Goal: Task Accomplishment & Management: Complete application form

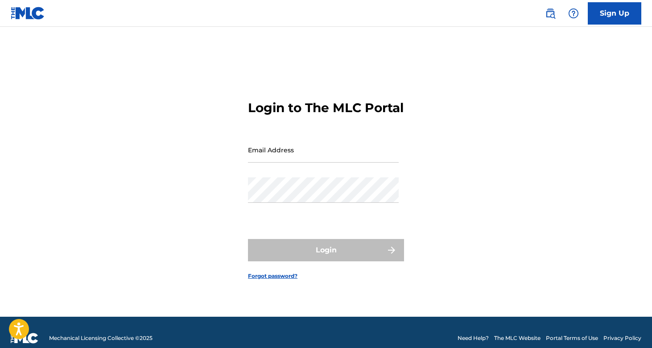
click at [327, 162] on input "Email Address" at bounding box center [323, 149] width 151 height 25
type input "[EMAIL_ADDRESS][DOMAIN_NAME]"
click at [326, 257] on button "Login" at bounding box center [326, 250] width 156 height 22
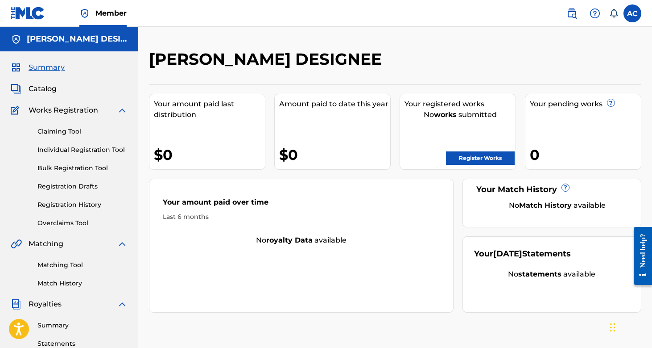
click at [69, 133] on link "Claiming Tool" at bounding box center [82, 131] width 90 height 9
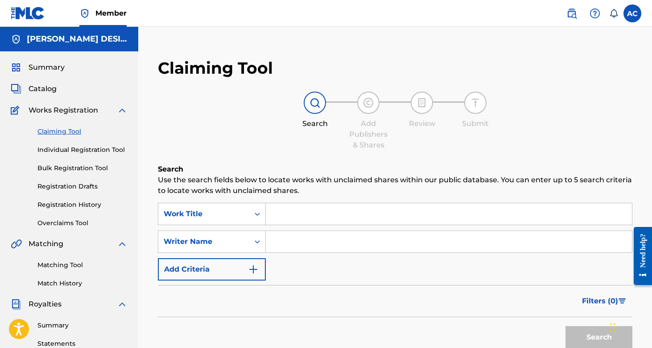
click at [294, 211] on input "Search Form" at bounding box center [449, 213] width 366 height 21
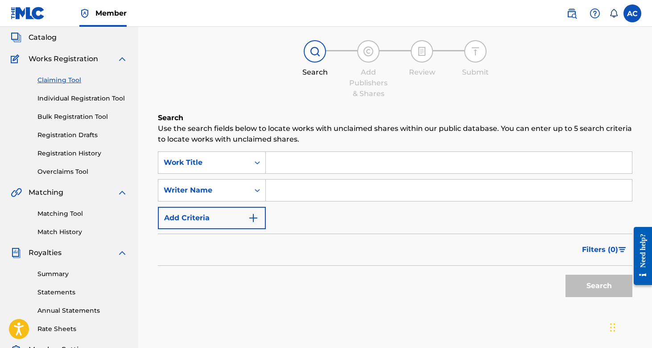
scroll to position [52, 0]
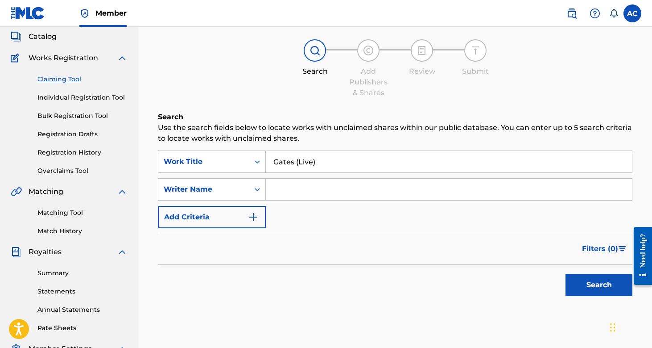
type input "Gates (Live)"
click at [599, 285] on button "Search" at bounding box center [599, 284] width 67 height 22
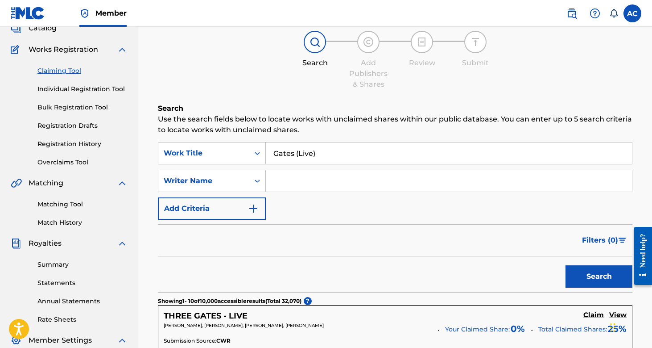
scroll to position [55, 0]
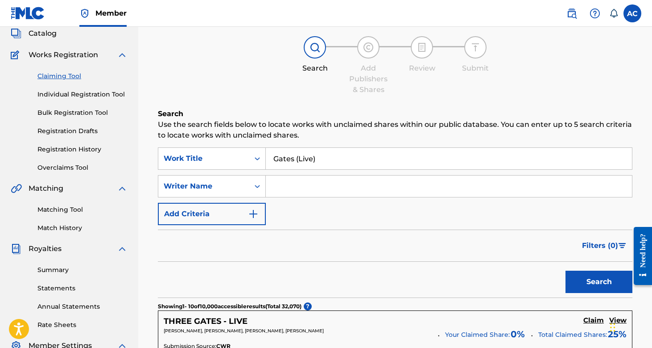
click at [356, 183] on input "Search Form" at bounding box center [449, 185] width 366 height 21
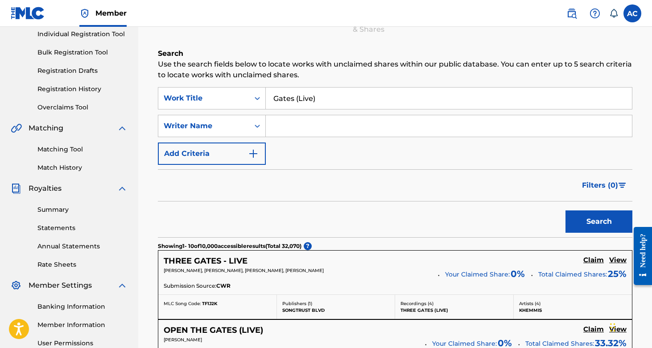
scroll to position [116, 0]
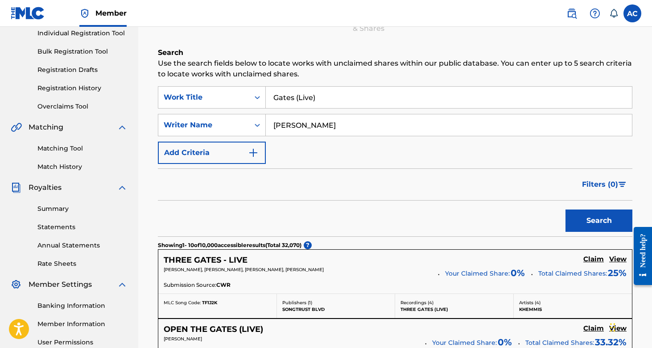
click at [599, 220] on button "Search" at bounding box center [599, 220] width 67 height 22
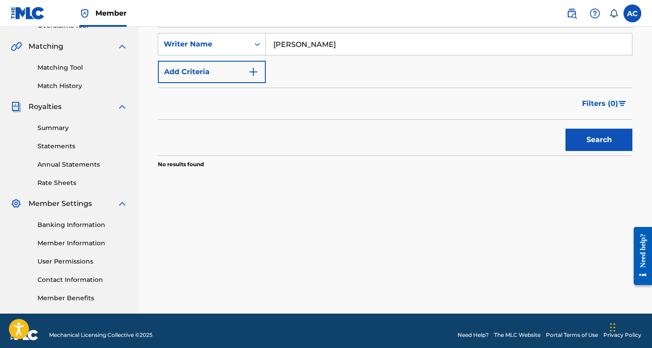
scroll to position [204, 0]
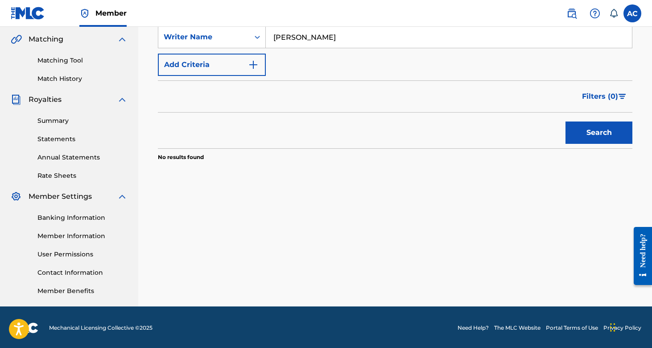
click at [332, 41] on input "[PERSON_NAME]" at bounding box center [449, 36] width 366 height 21
type input "A"
click at [599, 132] on button "Search" at bounding box center [599, 132] width 67 height 22
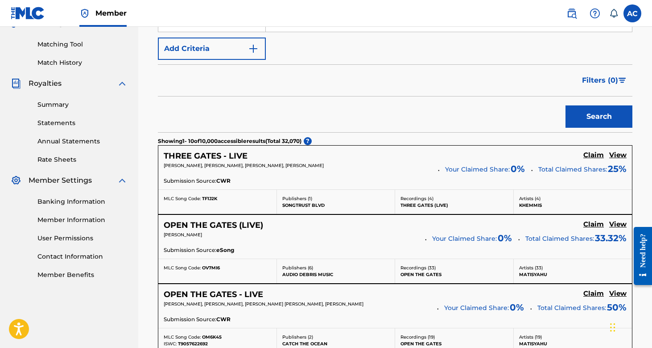
scroll to position [139, 0]
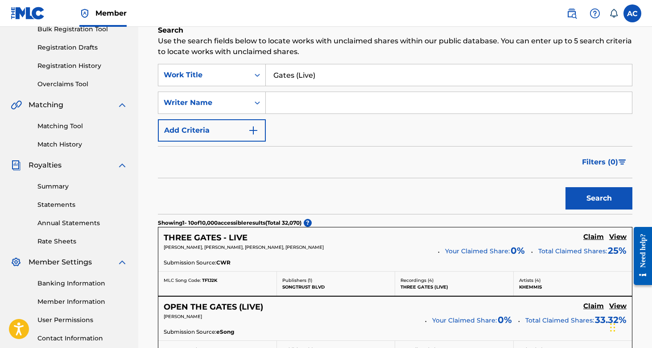
click at [293, 74] on input "Gates (Live)" at bounding box center [449, 74] width 366 height 21
click at [319, 105] on input "Search Form" at bounding box center [449, 102] width 366 height 21
type input "[PERSON_NAME]"
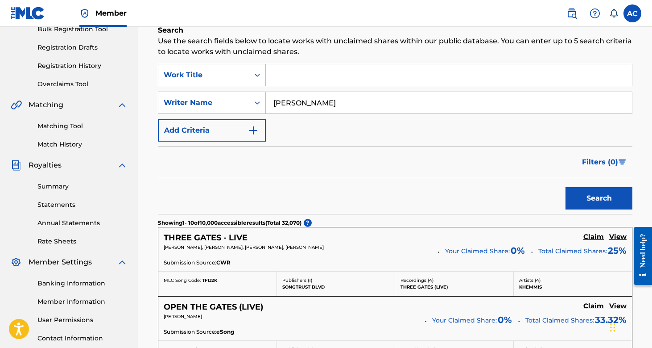
click at [599, 198] on button "Search" at bounding box center [599, 198] width 67 height 22
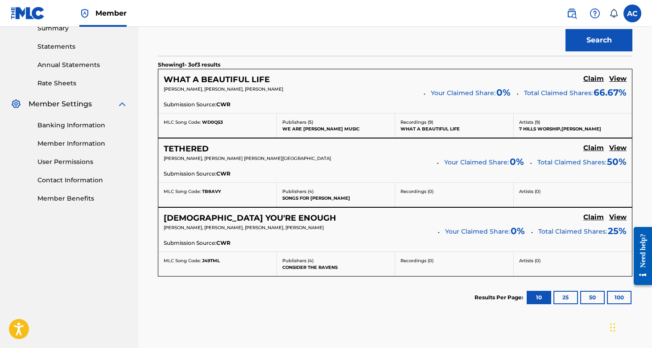
scroll to position [296, 0]
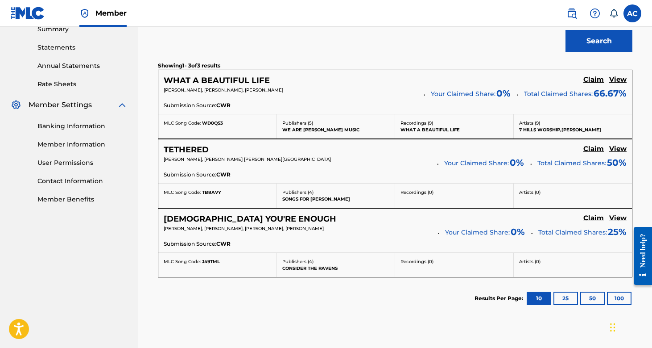
click at [598, 79] on h5 "Claim" at bounding box center [593, 79] width 21 height 8
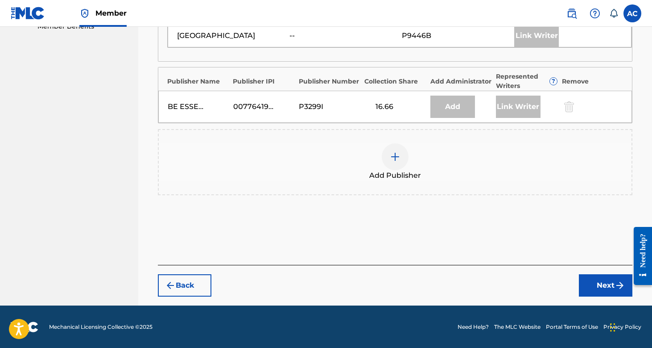
scroll to position [468, 0]
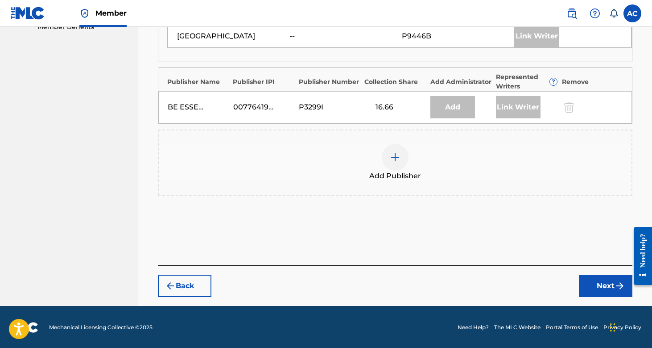
click at [392, 157] on img at bounding box center [395, 157] width 11 height 11
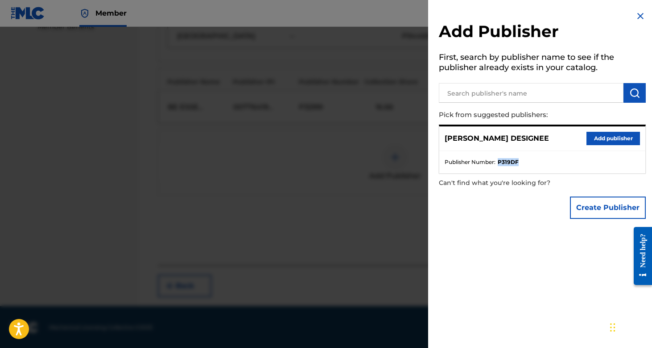
drag, startPoint x: 523, startPoint y: 163, endPoint x: 500, endPoint y: 162, distance: 22.8
click at [500, 162] on li "Publisher Number : P319DF" at bounding box center [542, 162] width 195 height 8
click at [520, 198] on div "Create Publisher" at bounding box center [542, 207] width 207 height 31
click at [644, 18] on div "Add Publisher First, search by publisher name to see if the publisher already e…" at bounding box center [542, 117] width 228 height 234
click at [637, 18] on img at bounding box center [640, 16] width 11 height 11
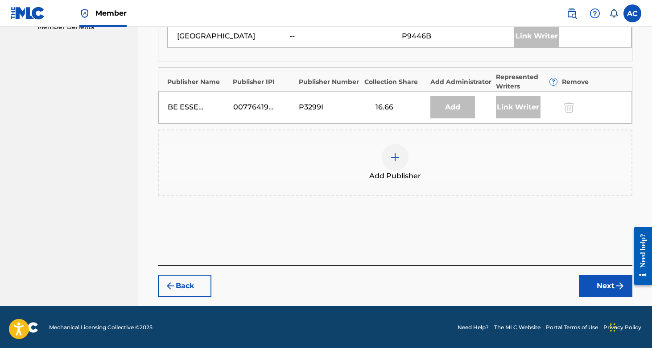
click at [394, 160] on img at bounding box center [395, 157] width 11 height 11
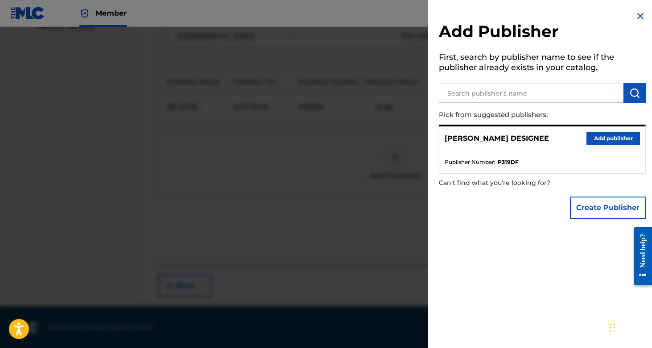
click at [616, 30] on h2 "Add Publisher" at bounding box center [542, 32] width 207 height 23
click at [544, 92] on input "text" at bounding box center [531, 93] width 185 height 20
click at [635, 14] on img at bounding box center [640, 16] width 11 height 11
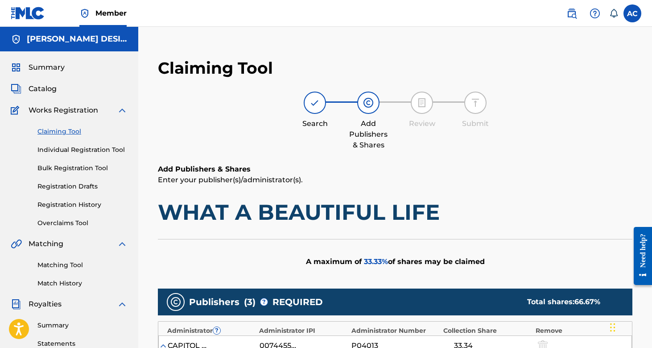
scroll to position [0, 0]
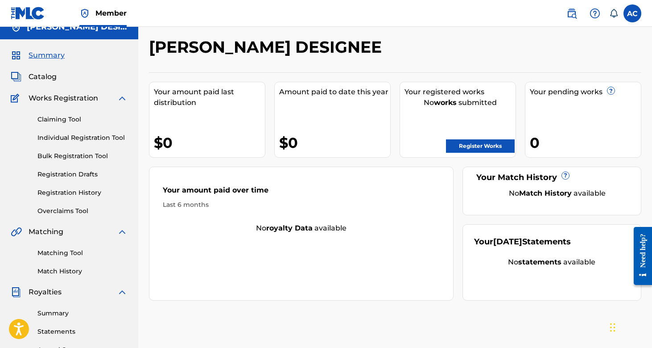
scroll to position [13, 0]
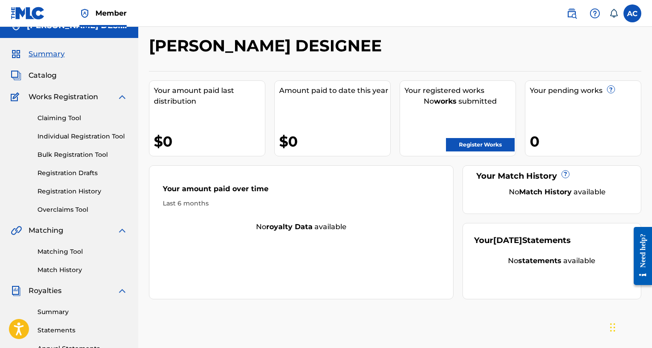
click at [50, 120] on link "Claiming Tool" at bounding box center [82, 117] width 90 height 9
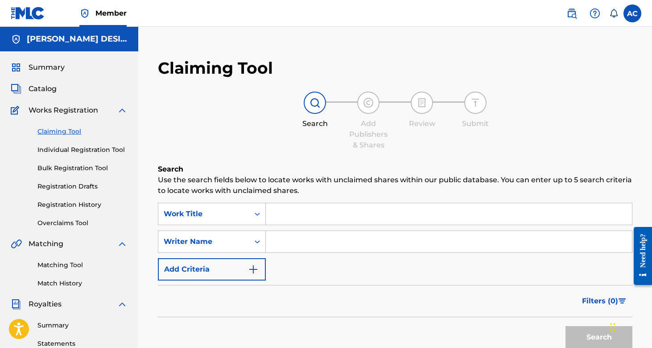
click at [316, 250] on input "Search Form" at bounding box center [449, 241] width 366 height 21
type input "[PERSON_NAME]"
click at [599, 337] on button "Search" at bounding box center [599, 337] width 67 height 22
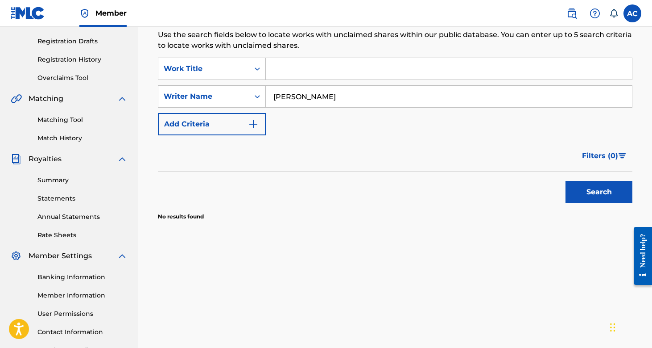
scroll to position [149, 0]
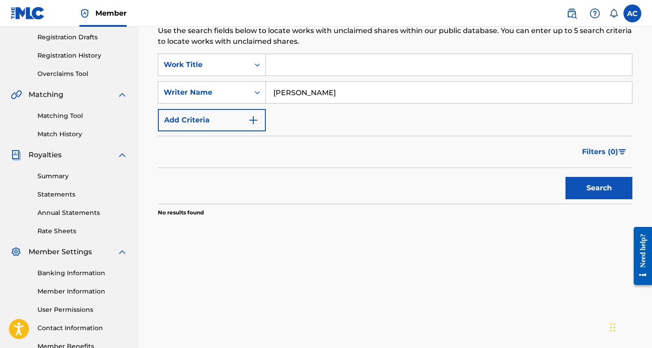
click at [345, 89] on input "[PERSON_NAME]" at bounding box center [449, 92] width 366 height 21
click at [222, 124] on button "Add Criteria" at bounding box center [212, 120] width 108 height 22
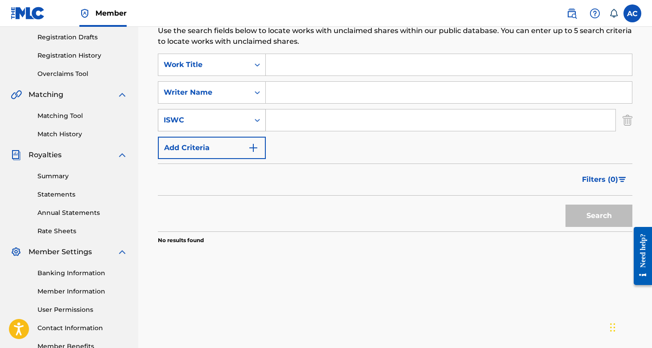
click at [254, 118] on icon "Search Form" at bounding box center [257, 120] width 9 height 9
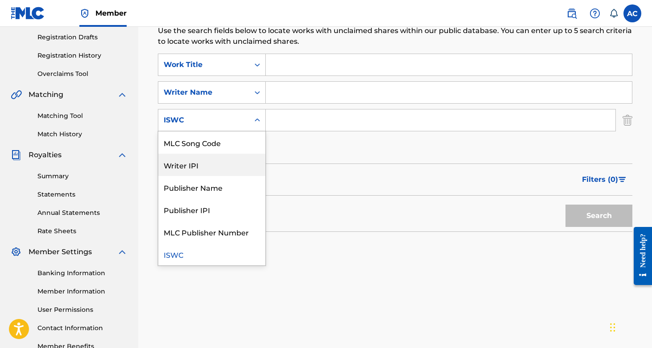
click at [232, 170] on div "Writer IPI" at bounding box center [211, 164] width 107 height 22
click at [236, 125] on div "Writer IPI" at bounding box center [204, 120] width 80 height 11
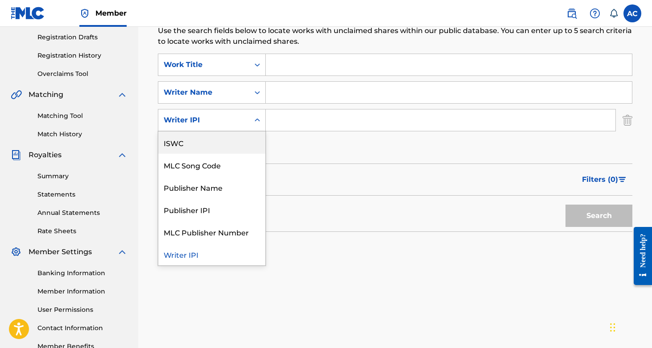
click at [234, 150] on div "ISWC" at bounding box center [211, 142] width 107 height 22
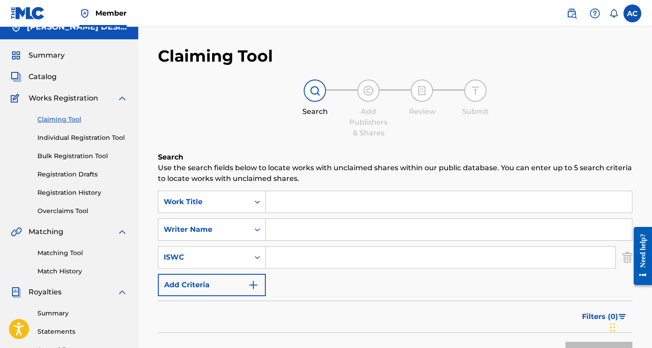
scroll to position [13, 0]
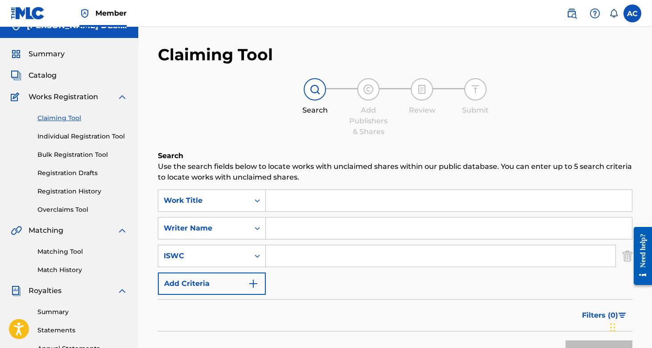
click at [98, 135] on link "Individual Registration Tool" at bounding box center [82, 136] width 90 height 9
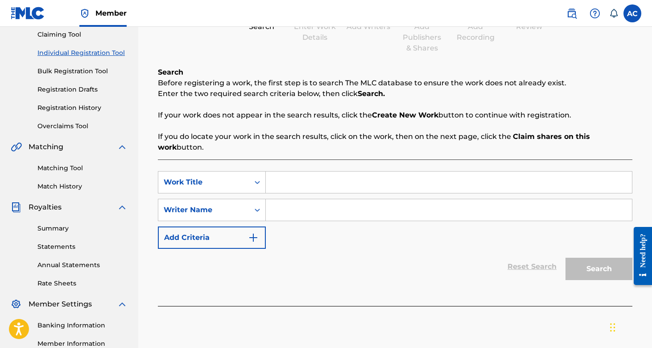
scroll to position [98, 0]
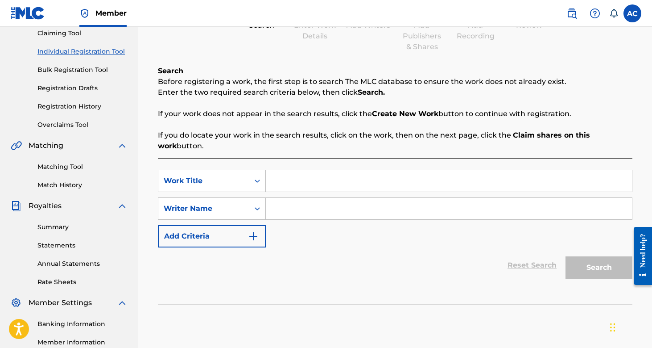
click at [304, 186] on input "Search Form" at bounding box center [449, 180] width 366 height 21
type input "Eyes"
click at [301, 218] on input "Search Form" at bounding box center [449, 208] width 366 height 21
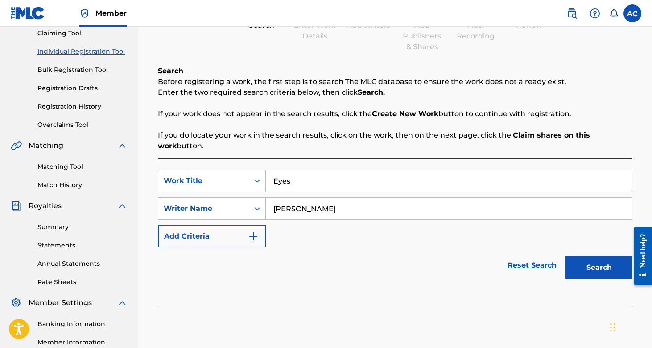
type input "[PERSON_NAME]"
click at [571, 267] on button "Search" at bounding box center [599, 267] width 67 height 22
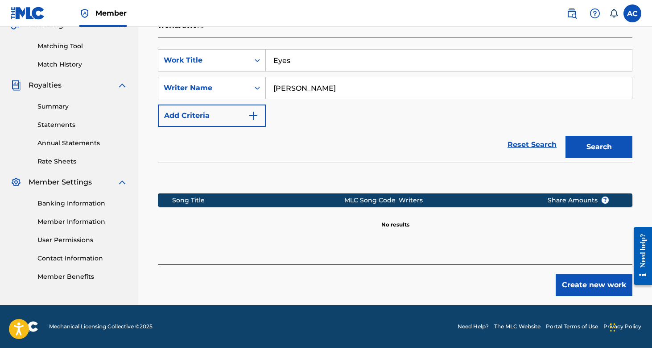
scroll to position [219, 0]
click at [593, 286] on button "Create new work" at bounding box center [594, 284] width 77 height 22
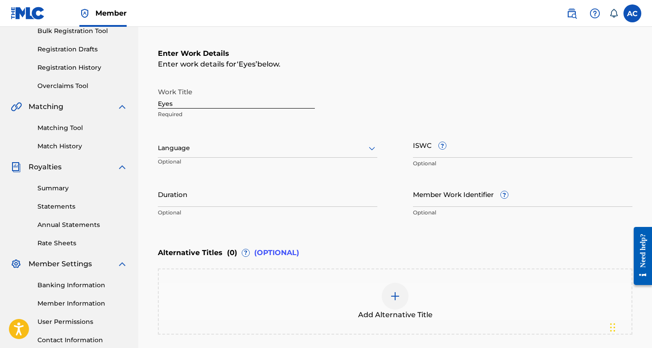
scroll to position [117, 0]
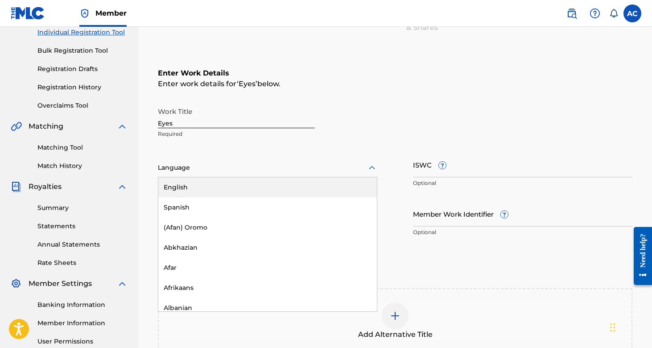
click at [284, 169] on div at bounding box center [267, 167] width 219 height 11
click at [269, 190] on div "English" at bounding box center [267, 187] width 219 height 20
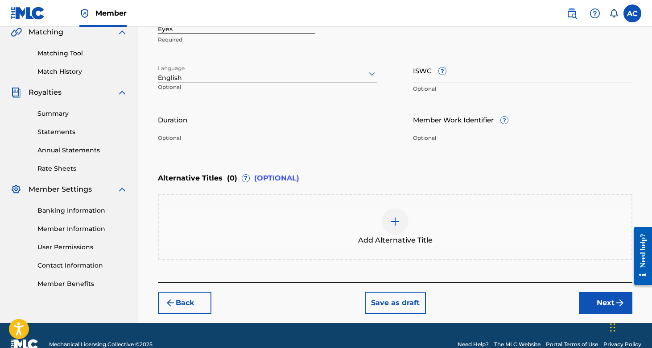
scroll to position [226, 0]
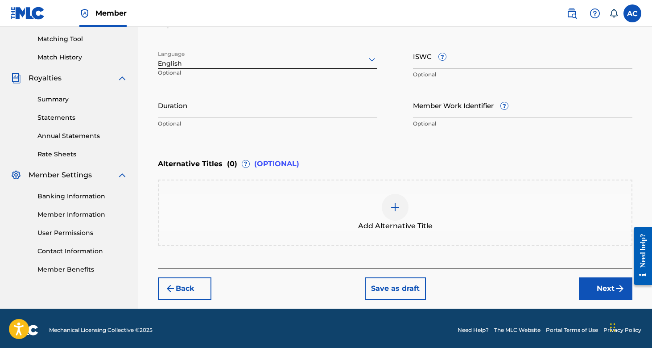
click at [577, 292] on div "Back Save as draft Next" at bounding box center [395, 284] width 475 height 32
click at [590, 292] on button "Next" at bounding box center [606, 288] width 54 height 22
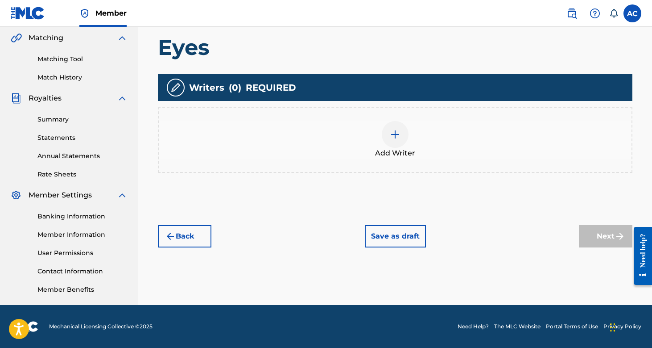
scroll to position [206, 0]
click at [393, 127] on div at bounding box center [395, 134] width 27 height 27
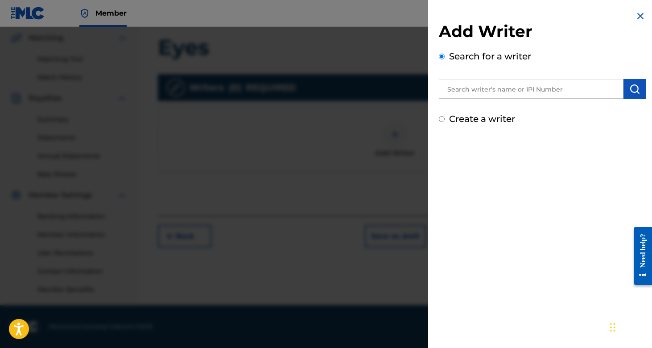
click at [488, 93] on input "text" at bounding box center [531, 89] width 185 height 20
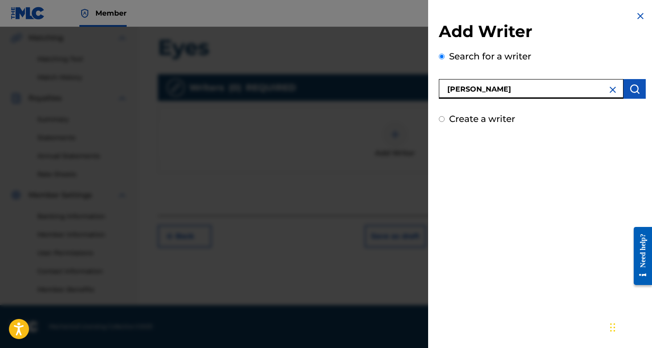
type input "[PERSON_NAME]"
click at [484, 120] on label "Create a writer" at bounding box center [482, 118] width 66 height 11
radio input "true"
click at [445, 120] on input "Create a writer" at bounding box center [442, 119] width 6 height 6
radio input "false"
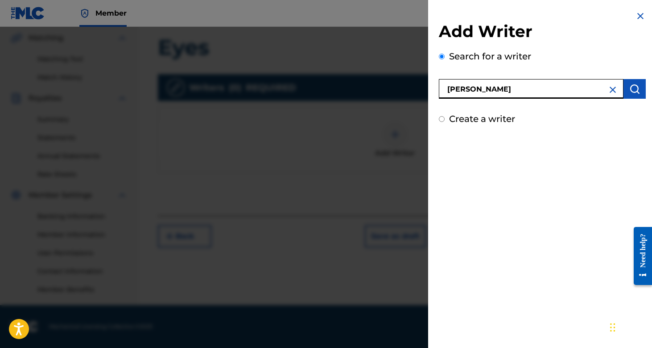
radio input "true"
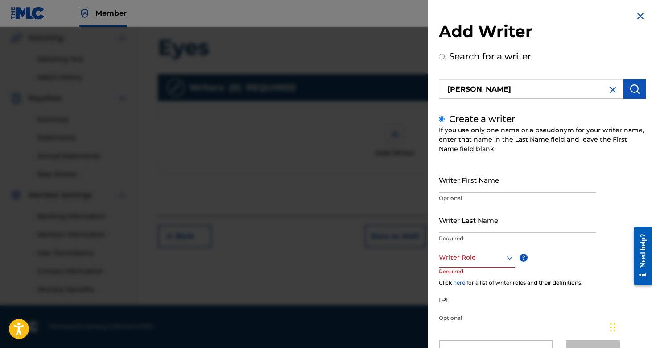
click at [505, 176] on input "Writer First Name" at bounding box center [517, 179] width 157 height 25
type input "[PERSON_NAME]"
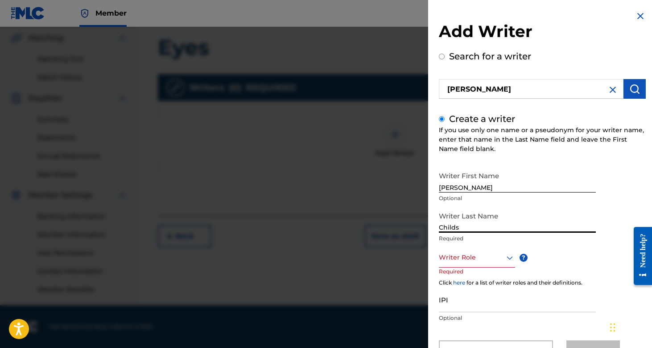
type input "Childs"
click at [486, 259] on div "Writer Role" at bounding box center [477, 257] width 76 height 20
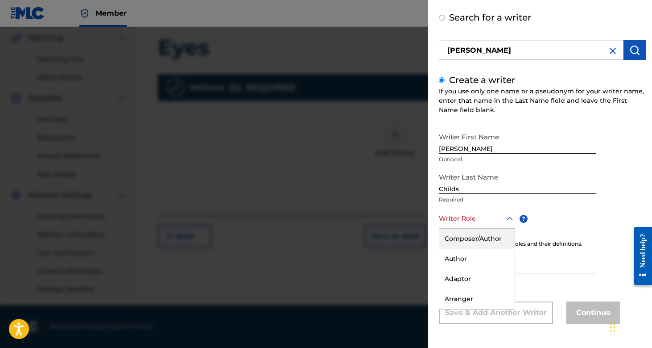
click at [491, 243] on div "Composer/Author" at bounding box center [476, 238] width 75 height 20
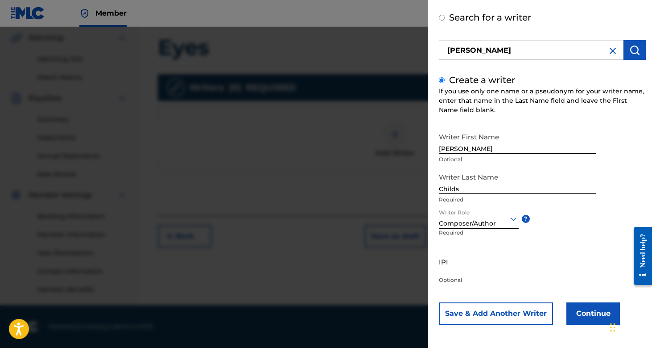
click at [488, 266] on input "IPI" at bounding box center [517, 260] width 157 height 25
paste input "01098475901"
type input "01098475901"
click at [581, 308] on button "Continue" at bounding box center [594, 313] width 54 height 22
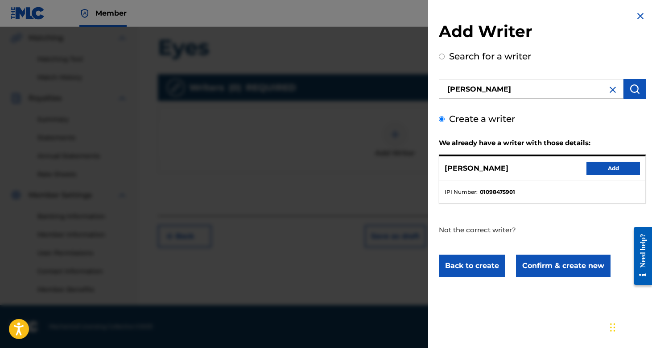
scroll to position [0, 0]
click at [605, 163] on button "Add" at bounding box center [614, 167] width 54 height 13
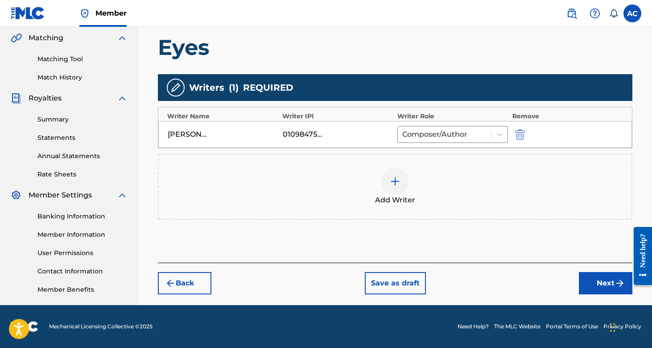
click at [398, 182] on img at bounding box center [395, 181] width 11 height 11
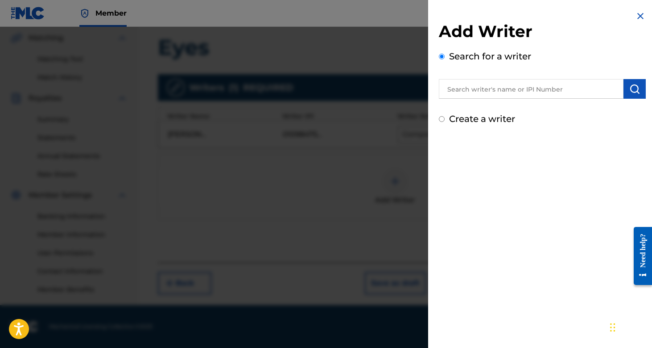
click at [484, 93] on input "text" at bounding box center [531, 89] width 185 height 20
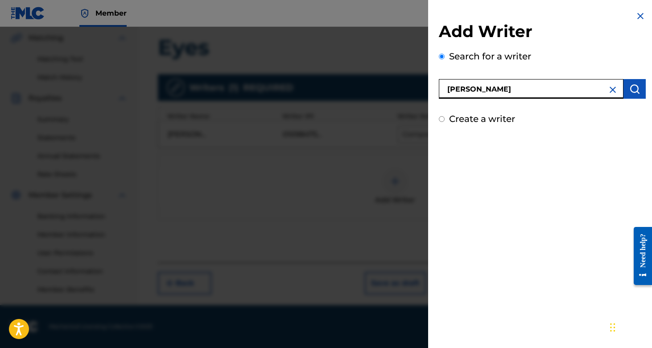
type input "[PERSON_NAME]"
click at [497, 117] on label "Create a writer" at bounding box center [482, 118] width 66 height 11
radio input "true"
click at [445, 117] on input "Create a writer" at bounding box center [442, 119] width 6 height 6
radio input "false"
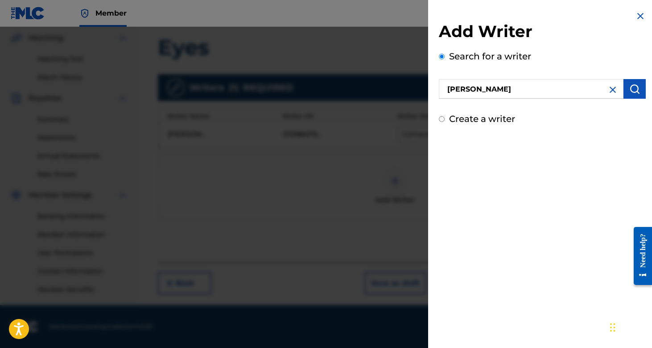
radio input "true"
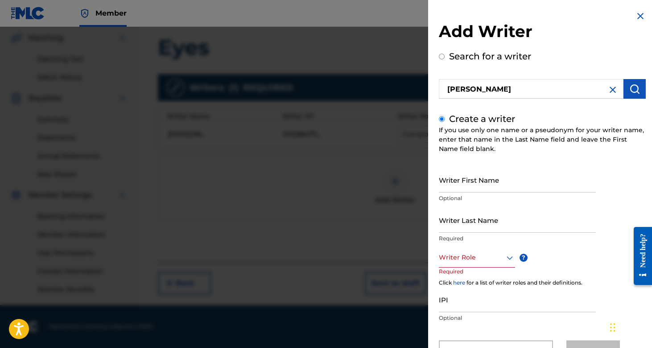
click at [515, 182] on input "Writer First Name" at bounding box center [517, 179] width 157 height 25
type input "[PERSON_NAME]"
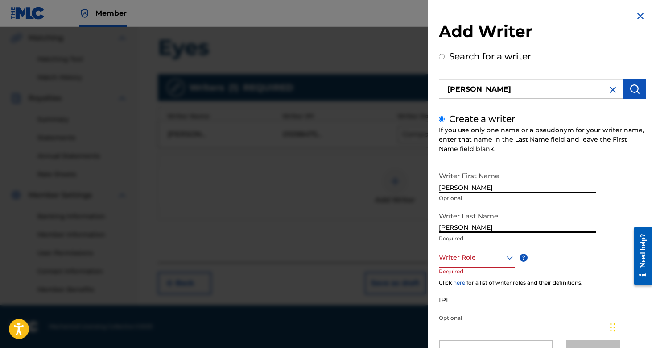
type input "[PERSON_NAME]"
click at [478, 190] on input "[PERSON_NAME]" at bounding box center [517, 179] width 157 height 25
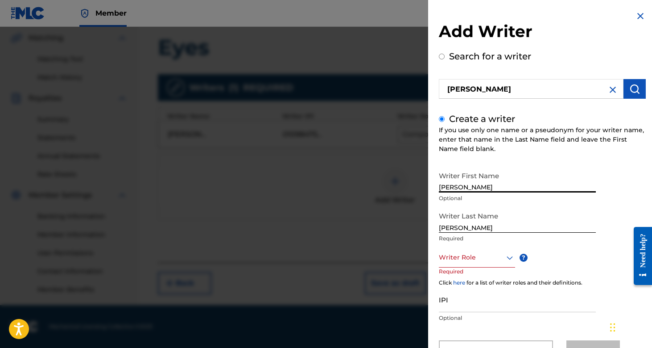
type input "[PERSON_NAME]"
click at [480, 252] on div "Writer Role" at bounding box center [477, 257] width 76 height 20
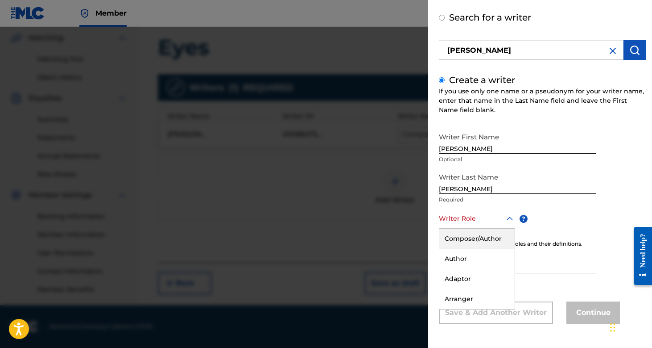
click at [486, 245] on div "Composer/Author" at bounding box center [476, 238] width 75 height 20
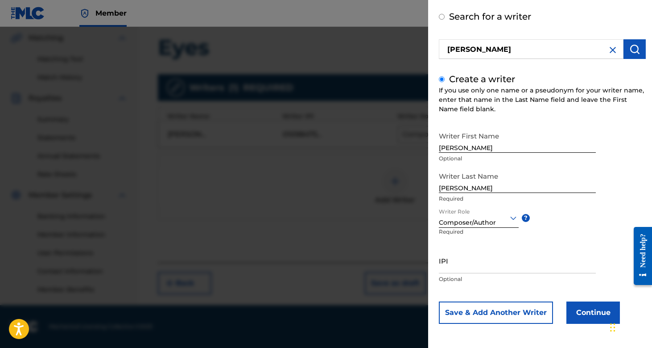
scroll to position [40, 0]
click at [589, 308] on button "Continue" at bounding box center [594, 312] width 54 height 22
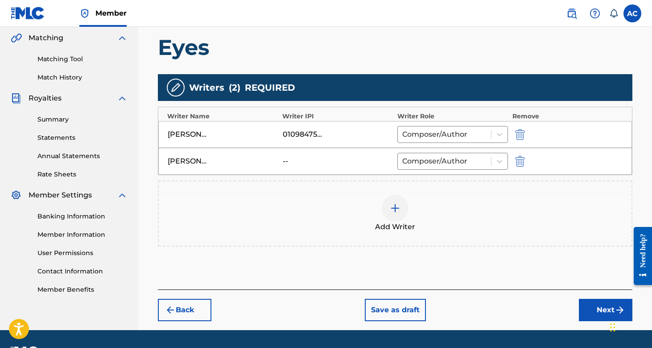
click at [595, 307] on button "Next" at bounding box center [606, 309] width 54 height 22
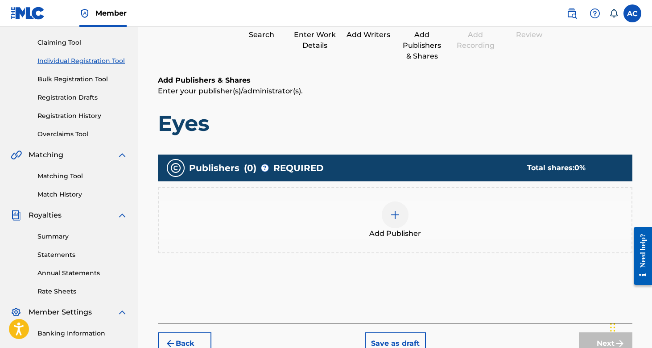
scroll to position [115, 0]
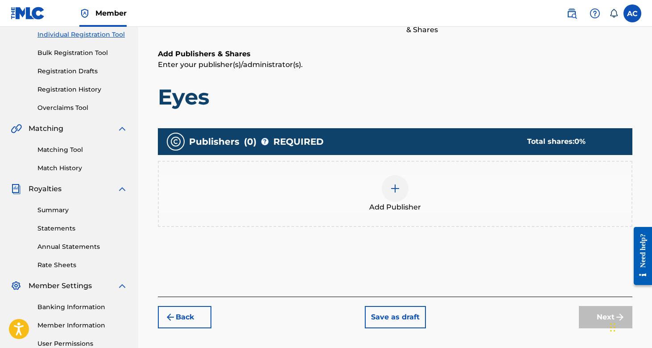
click at [412, 195] on div "Add Publisher" at bounding box center [395, 193] width 473 height 37
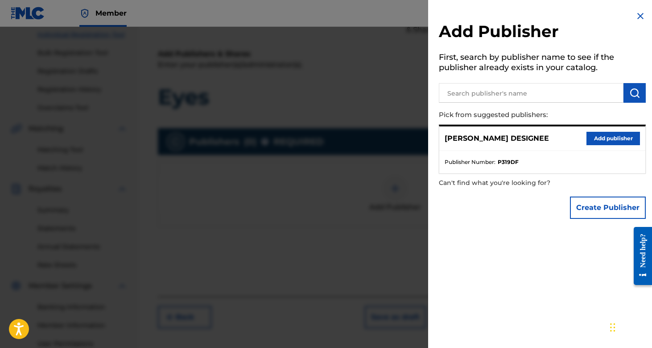
click at [639, 16] on img at bounding box center [640, 16] width 11 height 11
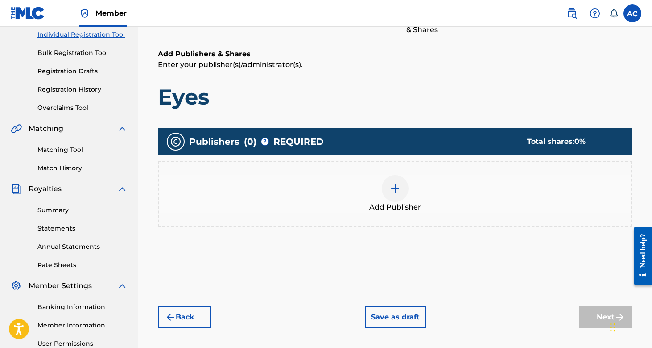
click at [390, 168] on div "Add Publisher" at bounding box center [395, 194] width 475 height 66
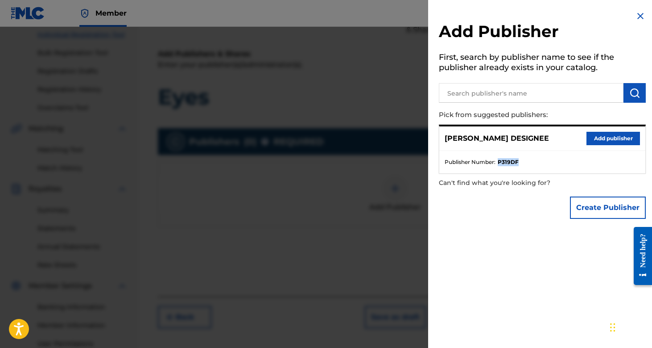
drag, startPoint x: 522, startPoint y: 160, endPoint x: 500, endPoint y: 159, distance: 22.8
click at [500, 159] on li "Publisher Number : P319DF" at bounding box center [542, 162] width 195 height 8
copy strong "P319DF"
click at [608, 138] on button "Add publisher" at bounding box center [614, 138] width 54 height 13
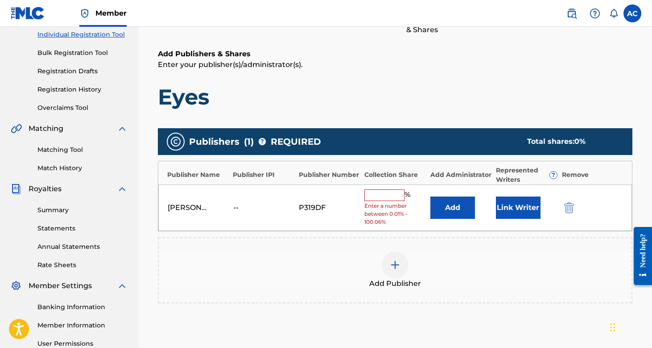
click at [396, 194] on input "text" at bounding box center [384, 195] width 40 height 12
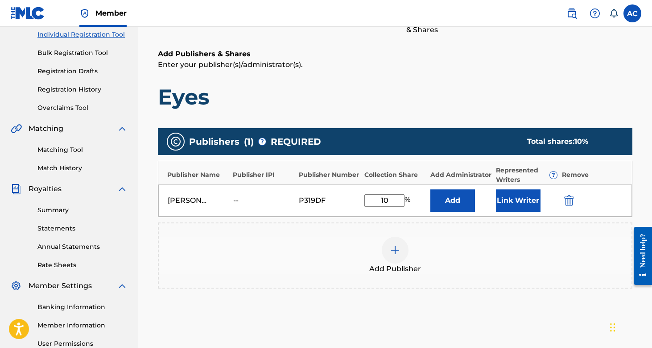
type input "1"
type input "50"
click at [397, 257] on div at bounding box center [395, 249] width 27 height 27
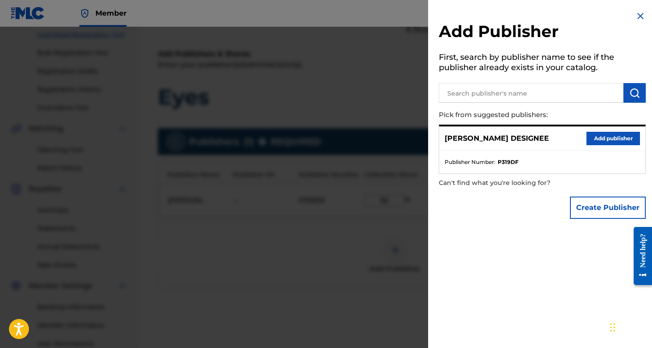
click at [550, 97] on input "text" at bounding box center [531, 93] width 185 height 20
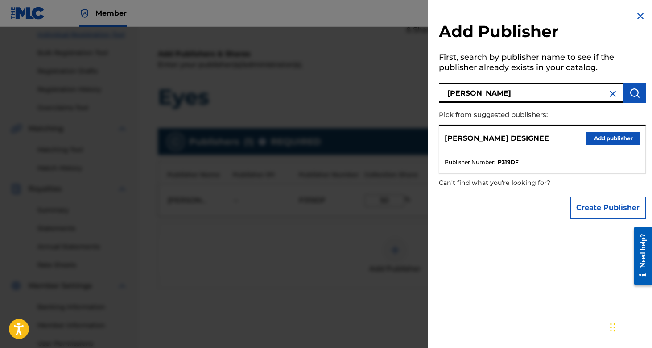
type input "[PERSON_NAME]"
click at [639, 20] on img at bounding box center [640, 16] width 11 height 11
